Goal: Check status: Check status

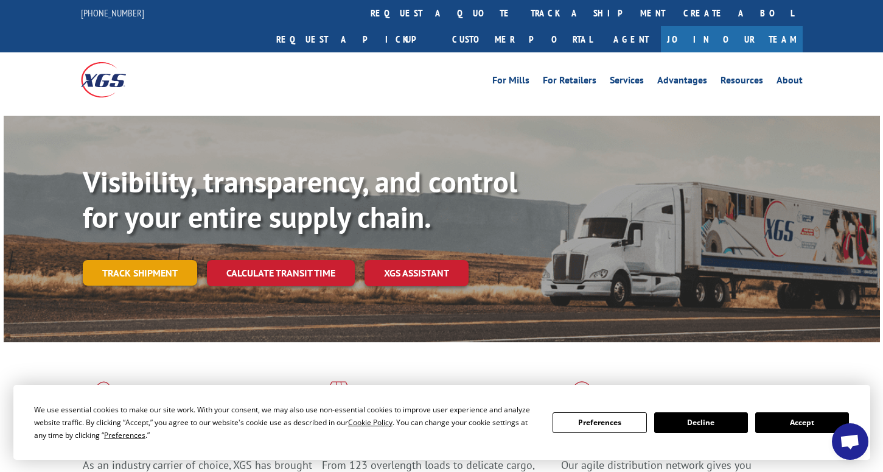
click at [152, 260] on link "Track shipment" at bounding box center [140, 273] width 114 height 26
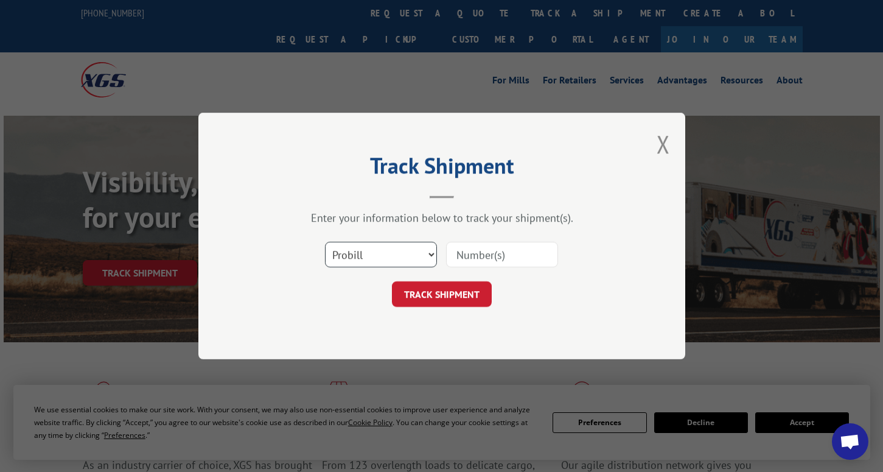
select select "bol"
click at [506, 252] on input at bounding box center [502, 255] width 112 height 26
type input "644736"
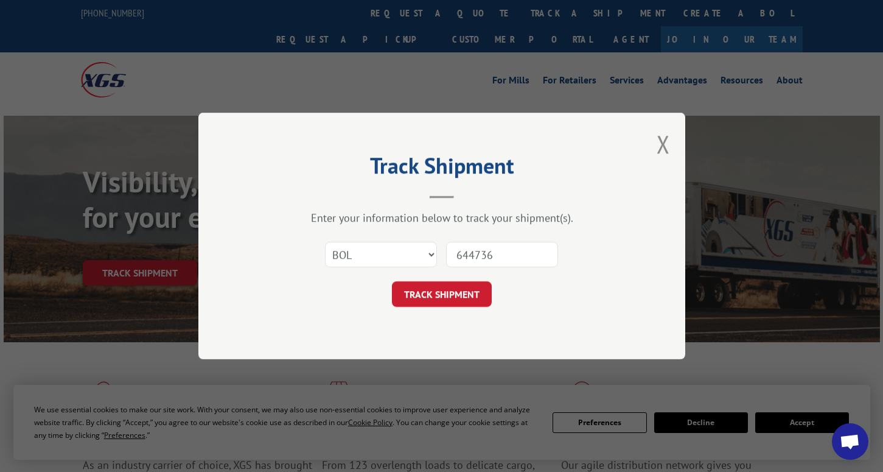
click at [441, 294] on button "TRACK SHIPMENT" at bounding box center [442, 294] width 100 height 26
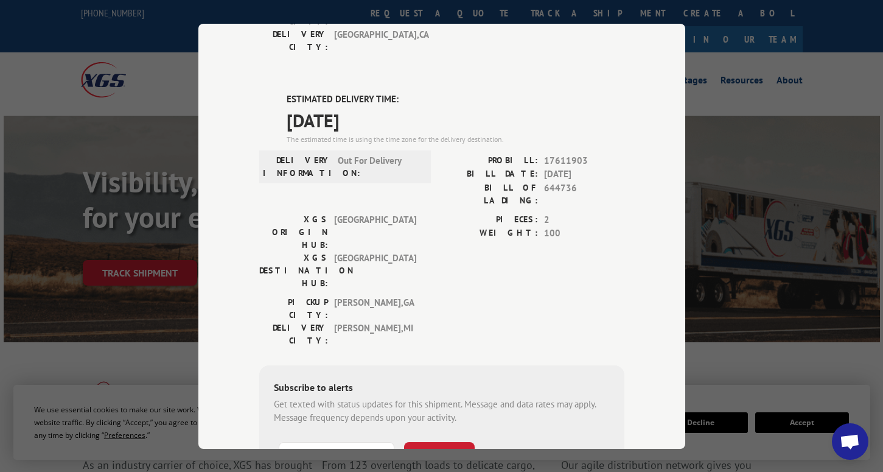
scroll to position [300, 0]
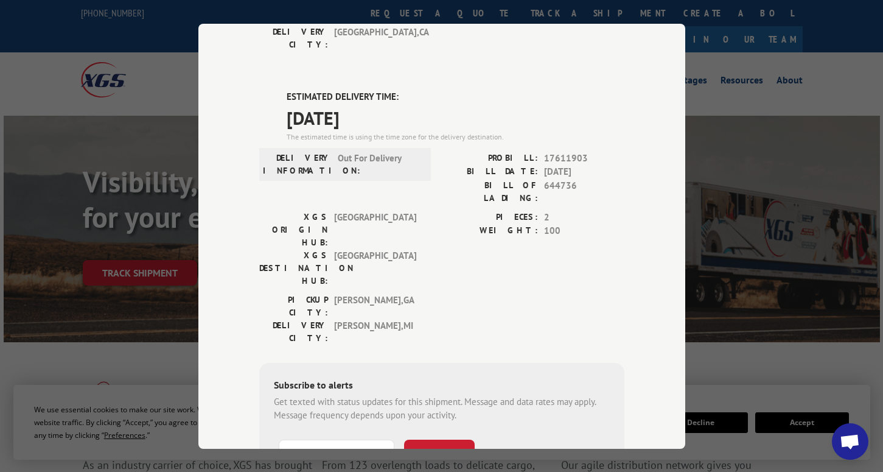
click at [722, 72] on div "Track Shipment DELIVERED DELIVERY INFORMATION: [DATE] 09:55 am RTN PRO 15025010…" at bounding box center [441, 236] width 883 height 472
click at [730, 73] on div "Track Shipment DELIVERED DELIVERY INFORMATION: [DATE] 09:55 am RTN PRO 15025010…" at bounding box center [441, 236] width 883 height 472
click at [801, 184] on div "Track Shipment DELIVERED DELIVERY INFORMATION: [DATE] 09:55 am RTN PRO 15025010…" at bounding box center [441, 236] width 883 height 472
click at [97, 46] on div "Track Shipment DELIVERED DELIVERY INFORMATION: [DATE] 09:55 am RTN PRO 15025010…" at bounding box center [441, 236] width 883 height 472
